Goal: Navigation & Orientation: Understand site structure

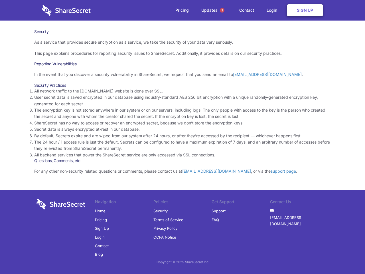
click at [182, 137] on li "By default, Secrets expire and are wiped from our system after 24 hours, or aft…" at bounding box center [182, 136] width 296 height 6
click at [222, 10] on span "1" at bounding box center [222, 10] width 5 height 5
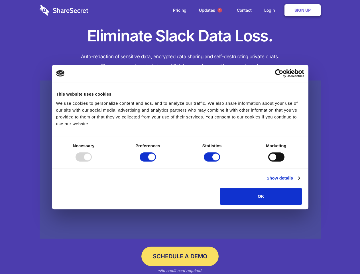
click at [92, 161] on div at bounding box center [84, 156] width 16 height 9
click at [156, 161] on input "Preferences" at bounding box center [148, 156] width 16 height 9
checkbox input "false"
click at [213, 161] on input "Statistics" at bounding box center [212, 156] width 16 height 9
checkbox input "false"
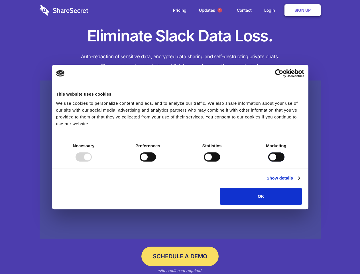
click at [268, 161] on input "Marketing" at bounding box center [276, 156] width 16 height 9
checkbox input "true"
click at [300, 181] on link "Show details" at bounding box center [283, 177] width 33 height 7
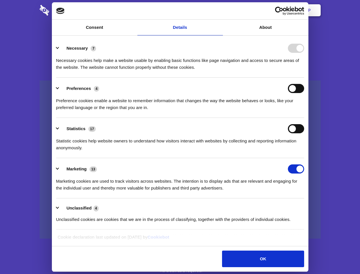
click at [304, 78] on li "Necessary 7 Necessary cookies help make a website usable by enabling basic func…" at bounding box center [180, 57] width 248 height 40
click at [220, 10] on span "1" at bounding box center [220, 10] width 5 height 5
